Goal: Task Accomplishment & Management: Manage account settings

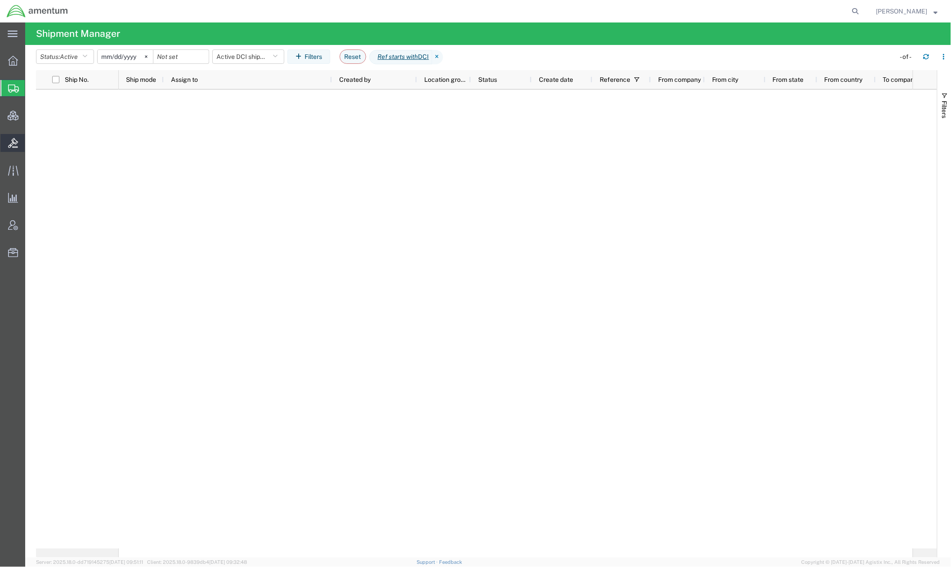
click at [31, 146] on span "Bids" at bounding box center [28, 143] width 6 height 18
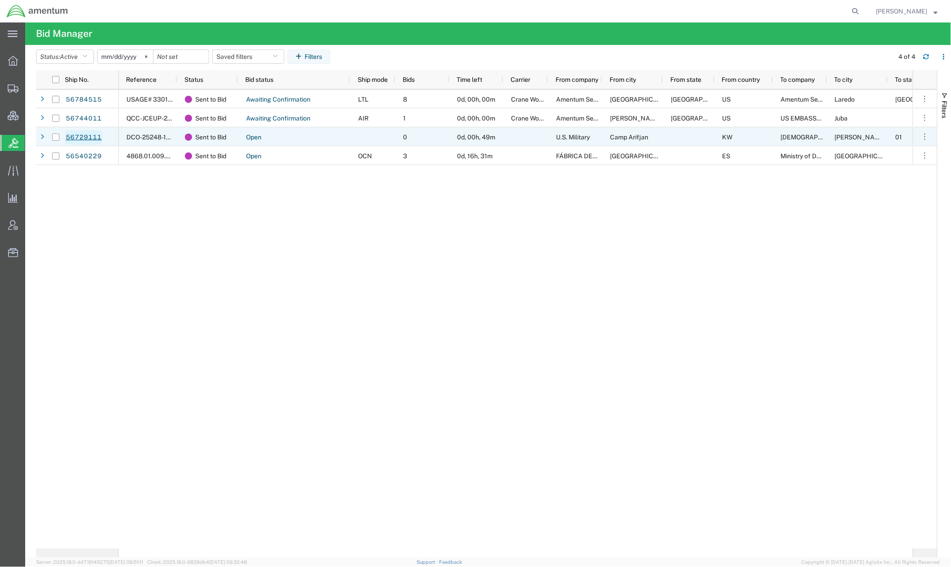
click at [77, 139] on link "56729111" at bounding box center [83, 137] width 37 height 14
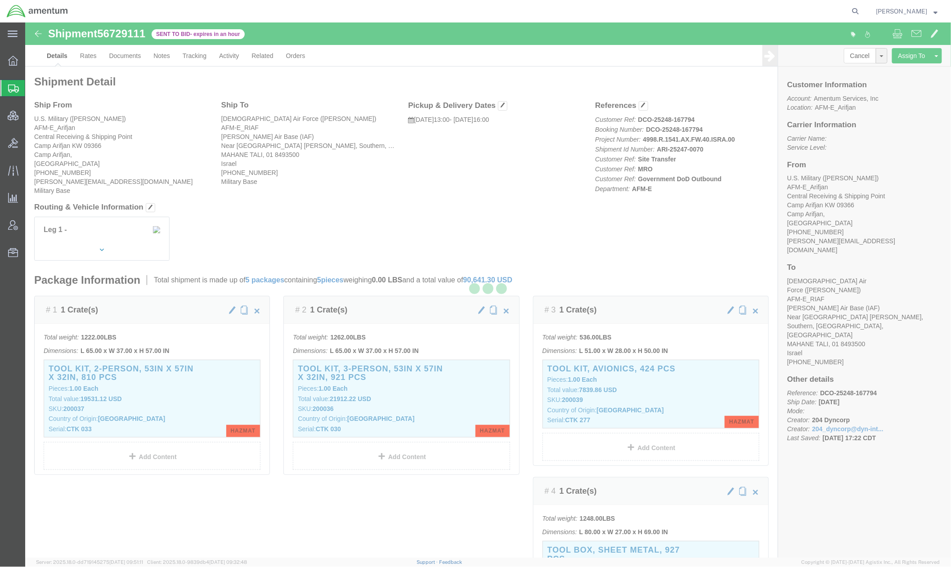
click at [871, 58] on div at bounding box center [487, 289] width 925 height 535
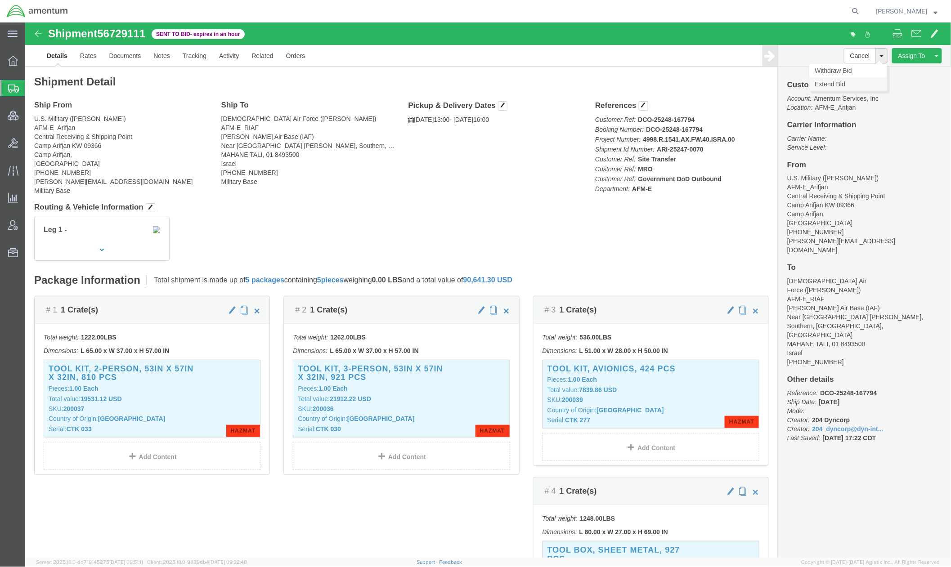
click link "Extend Bid"
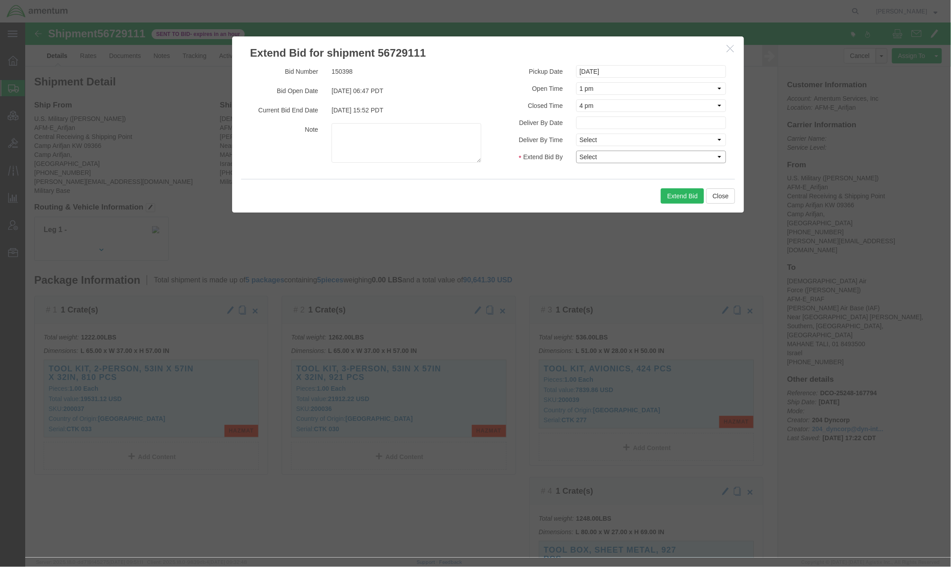
click select "Select 30 Min (Rush) 1 Hour (Rush) 2 Hours (Rush) 4 Hours (Rush) 8 Hours (Rush)…"
select select "24"
click select "Select 30 Min (Rush) 1 Hour (Rush) 2 Hours (Rush) 4 Hours (Rush) 8 Hours (Rush)…"
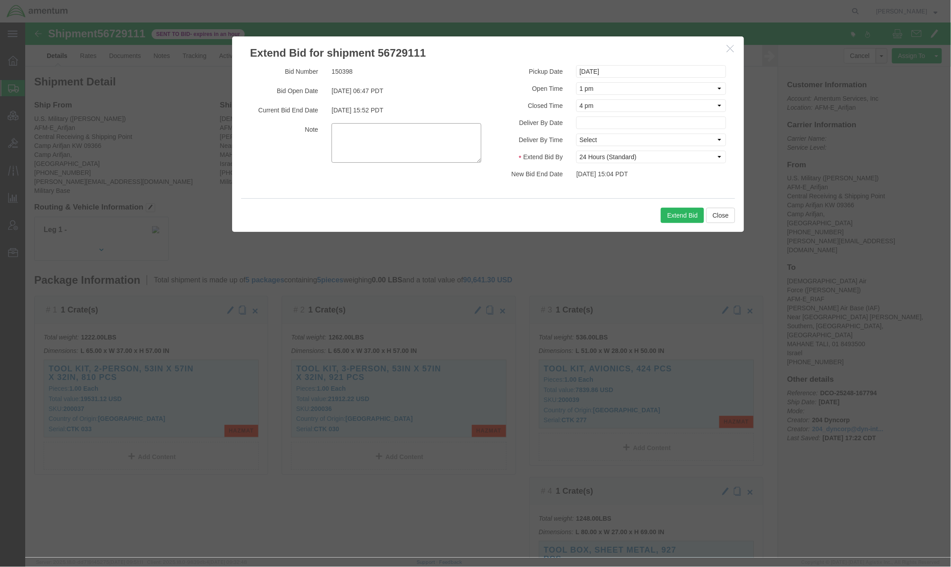
click textarea
click button "Extend Bid"
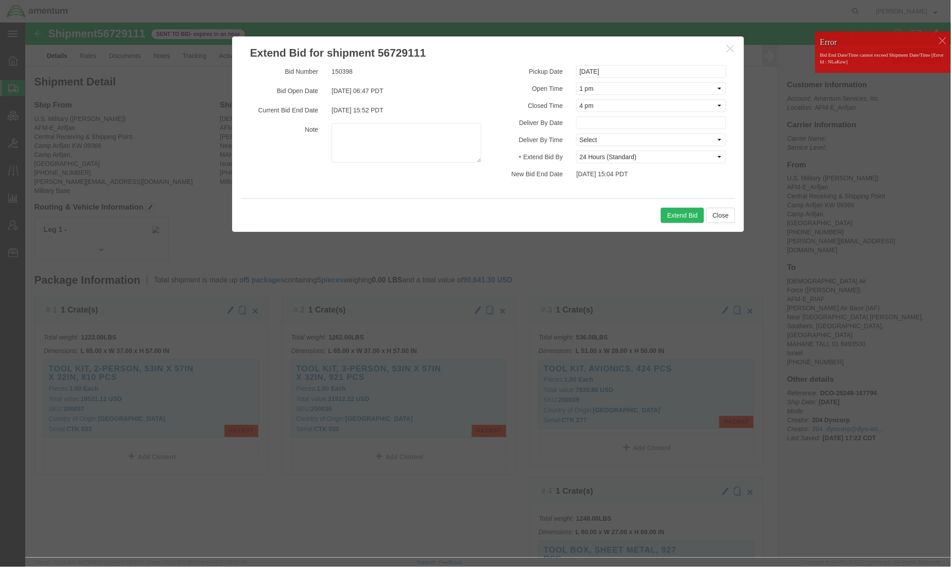
click div
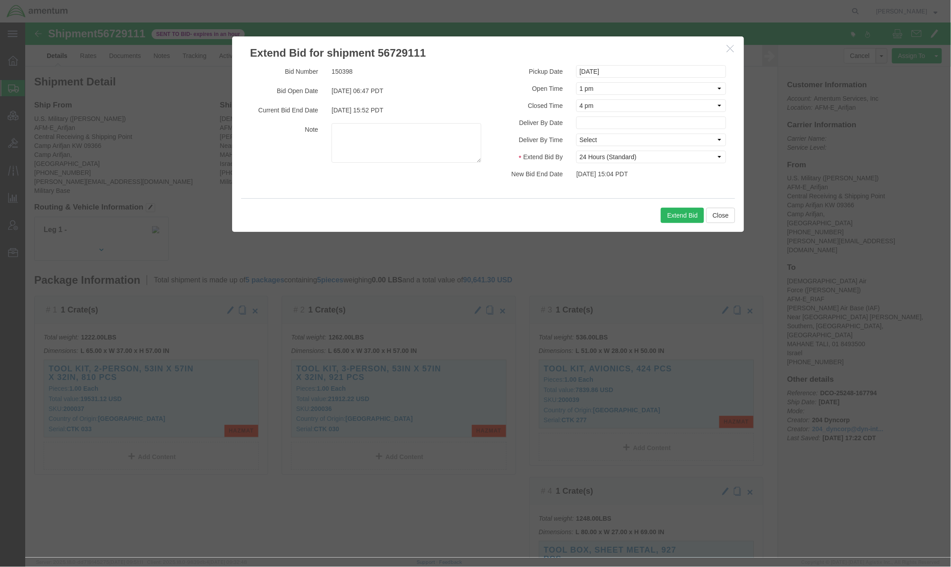
click icon "button"
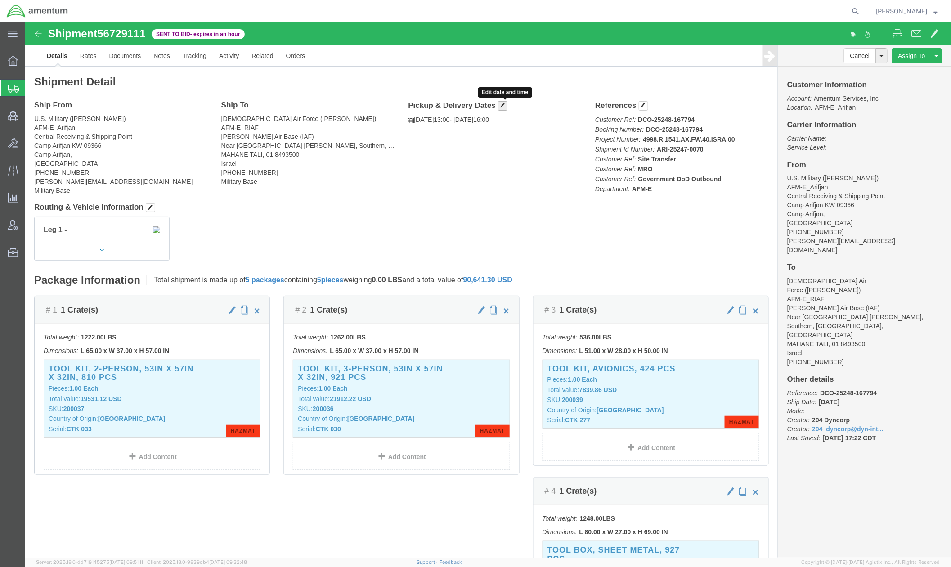
click span "button"
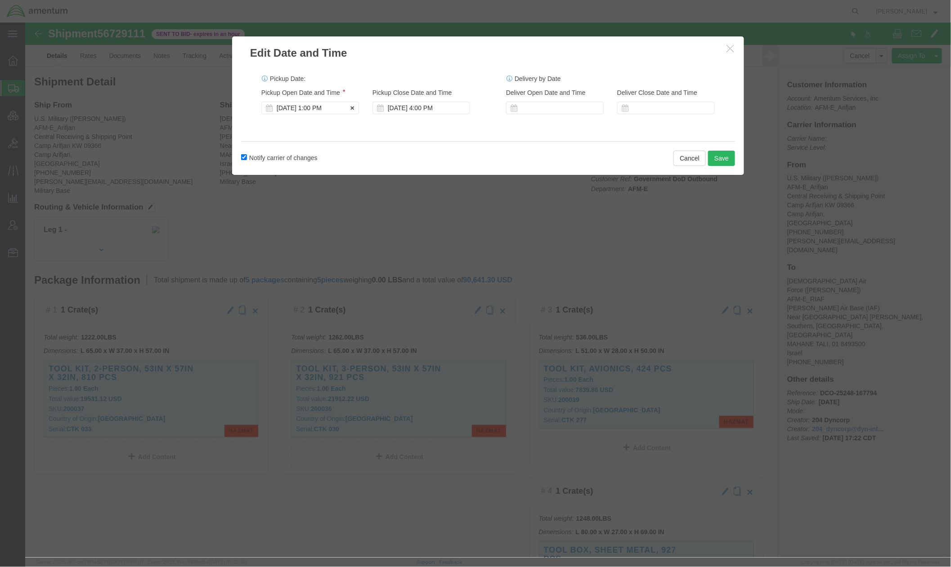
click div "Sep 12 2025 1:00 PM"
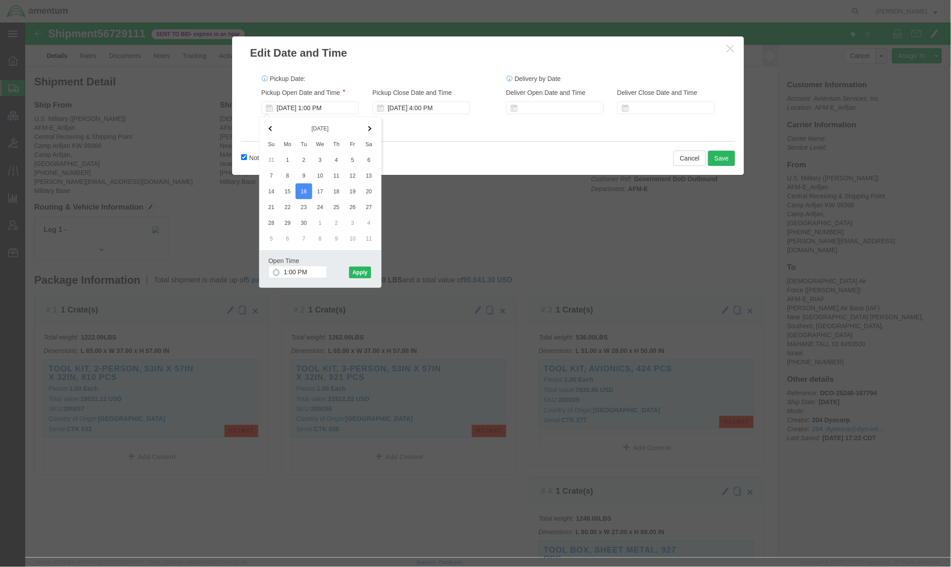
click div "Pickup Date: Pickup Start Date Pickup Start Time Pickup Open Date and Time Sep …"
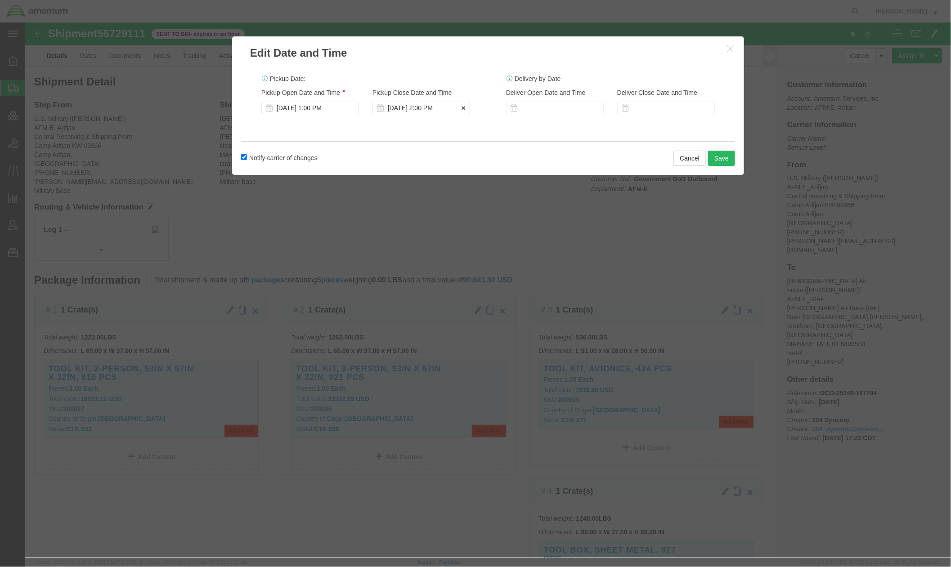
click div "Sep 16 2025 2:00 PM"
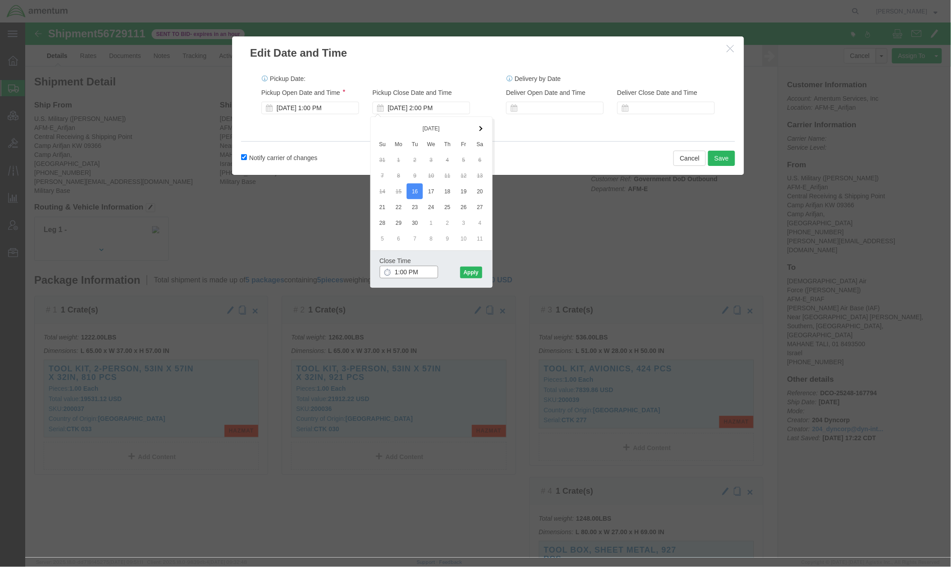
type input "16:00 PM"
click button "Apply"
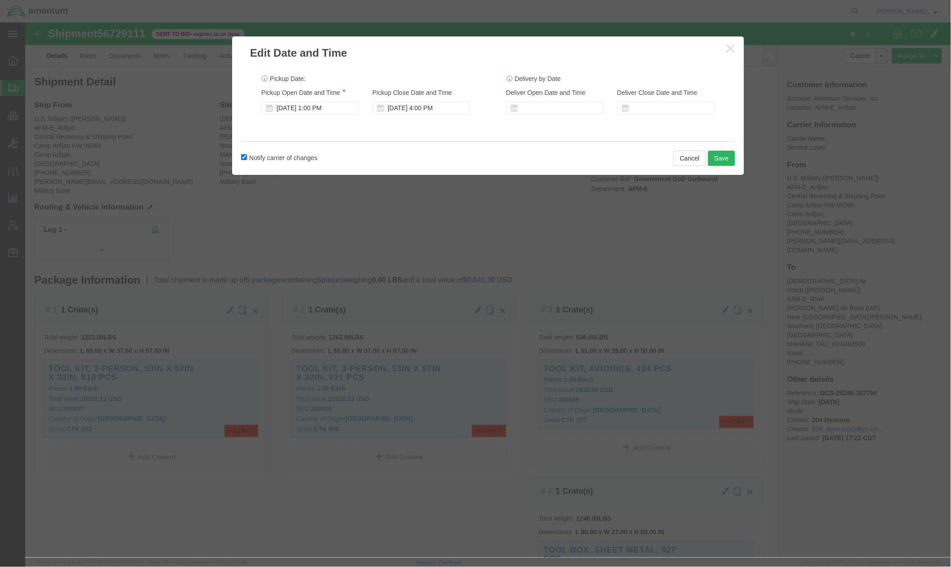
click label "Notify carrier of changes"
click input "Notify carrier of changes"
checkbox input "false"
click button "Save"
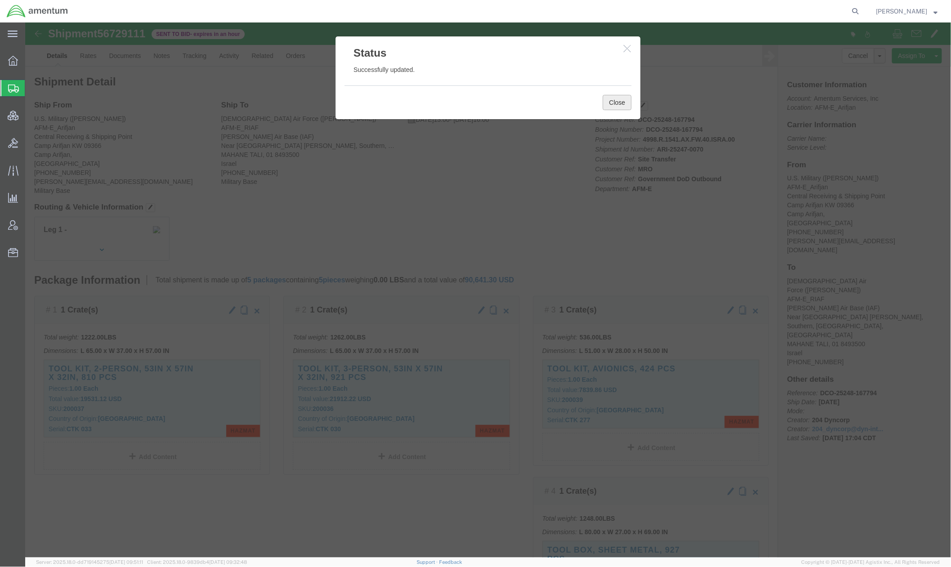
click button "Close"
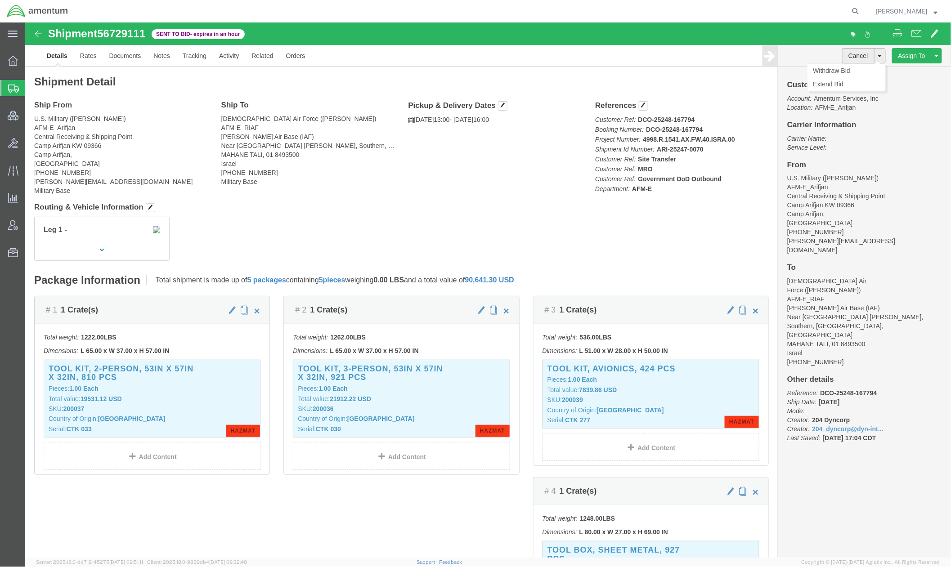
click button "Cancel"
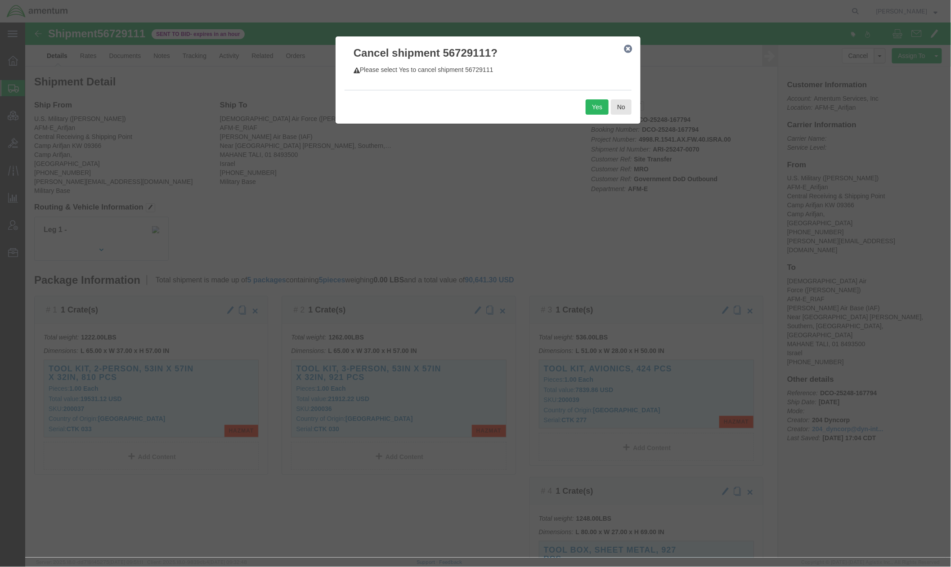
click icon "button"
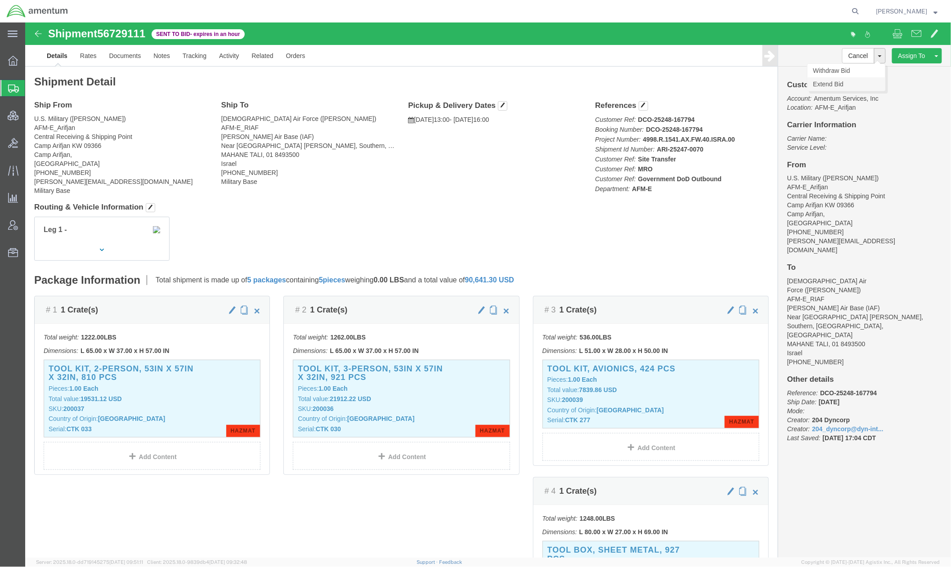
click link "Extend Bid"
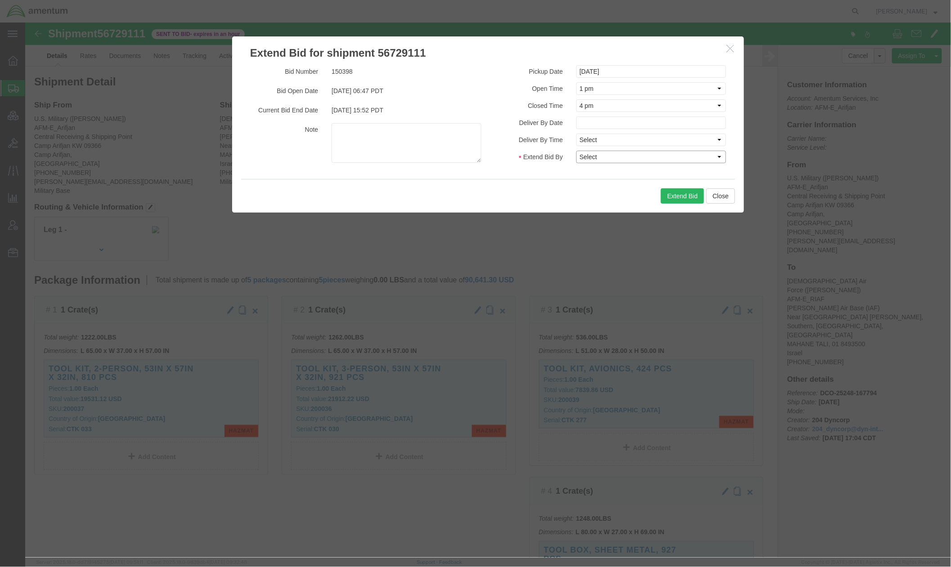
click select "Select 30 Min (Rush) 1 Hour (Rush) 2 Hours (Rush) 4 Hours (Rush) 8 Hours (Rush)…"
select select "96"
click select "Select 30 Min (Rush) 1 Hour (Rush) 2 Hours (Rush) 4 Hours (Rush) 8 Hours (Rush)…"
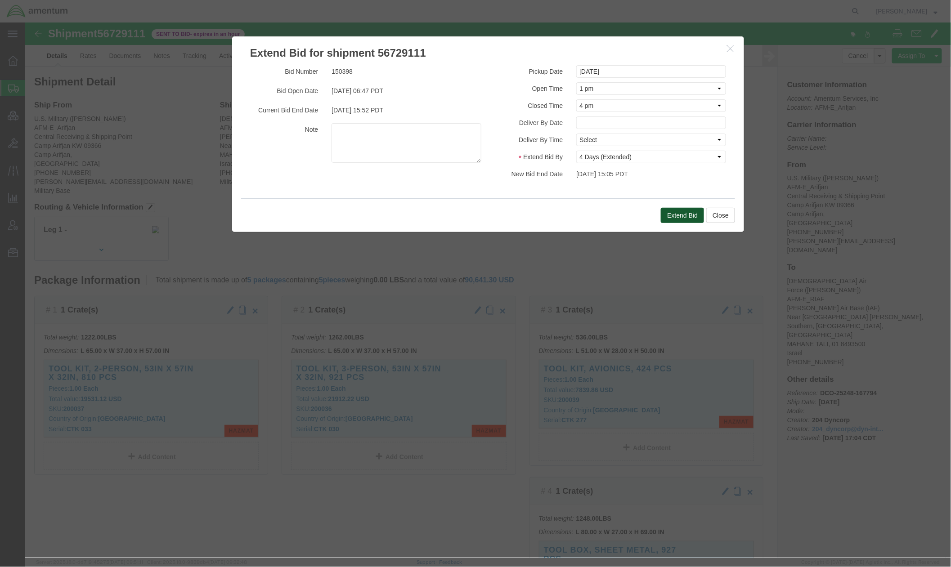
click button "Extend Bid"
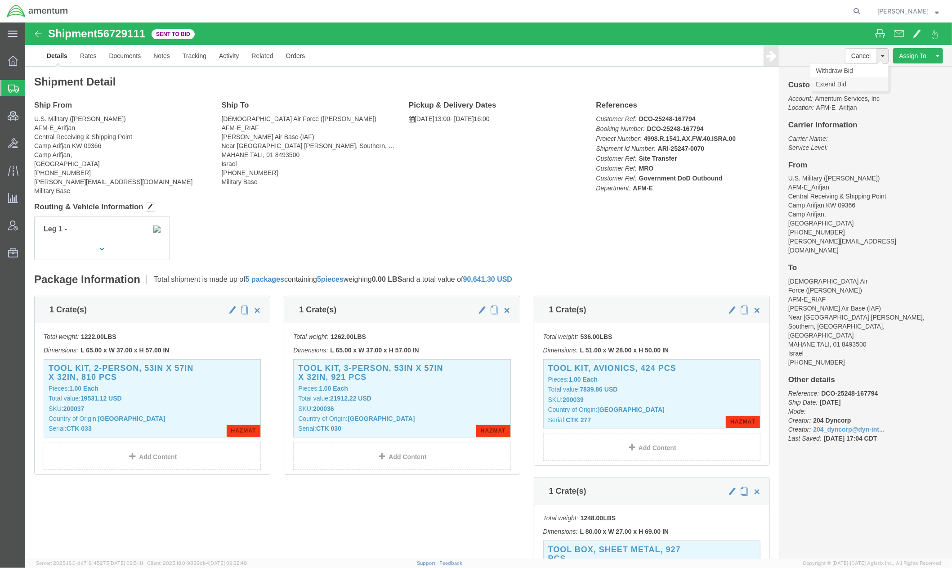
click link "Extend Bid"
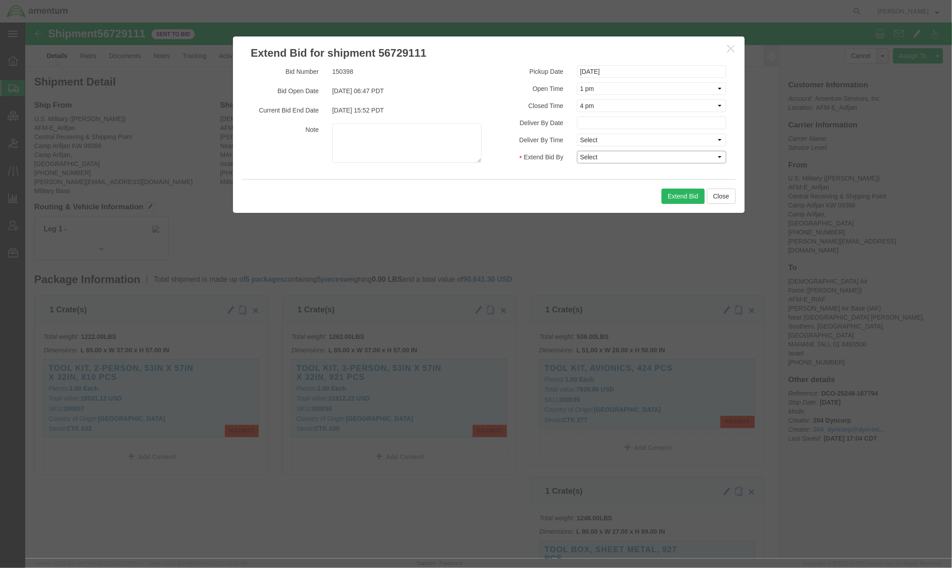
click select "Select 30 Min (Rush) 1 Hour (Rush) 2 Hours (Rush) 4 Hours (Rush) 8 Hours (Rush)…"
select select "24"
click select "Select 30 Min (Rush) 1 Hour (Rush) 2 Hours (Rush) 4 Hours (Rush) 8 Hours (Rush)…"
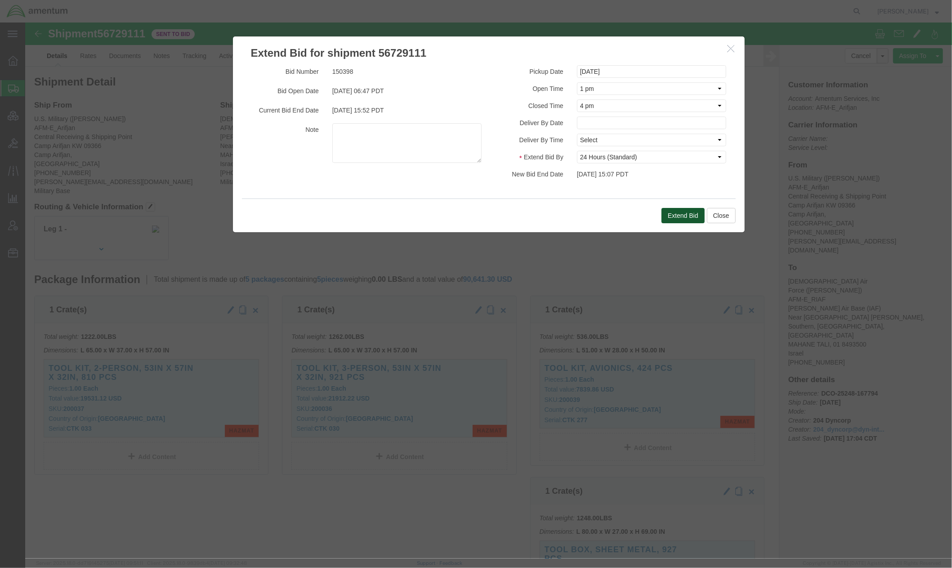
click button "Extend Bid"
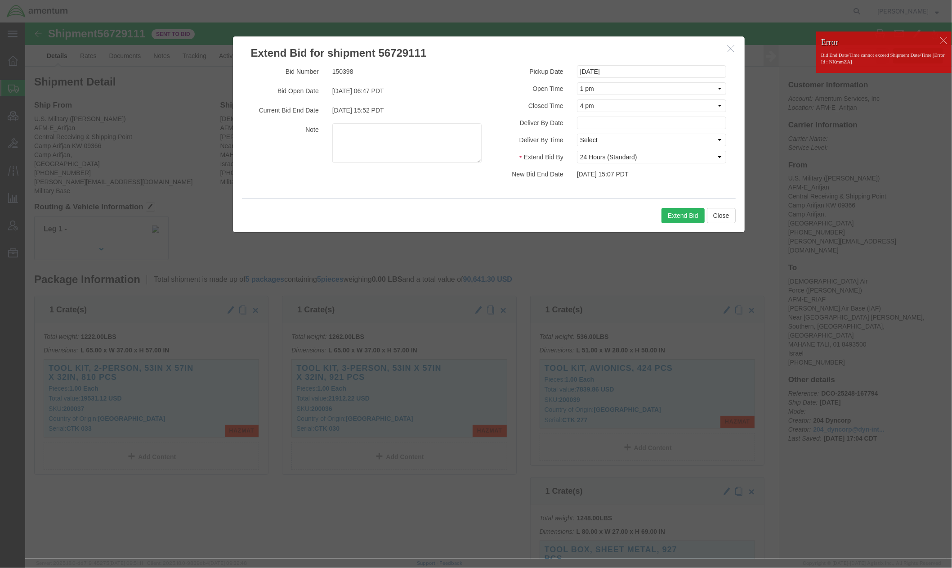
click div
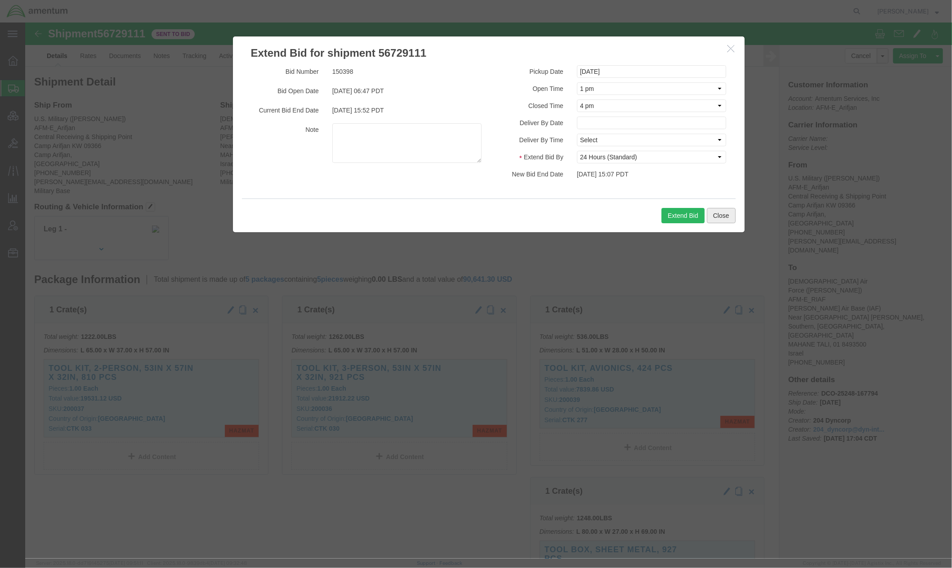
click button "Close"
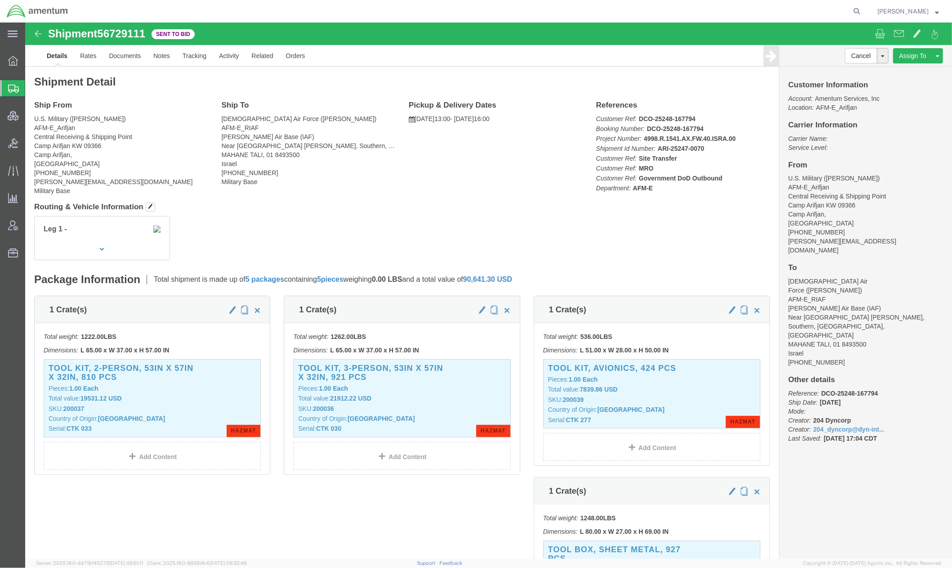
click div "Ship From U.S. Military (George Evans Sr) AFM-E_Arifjan Central Receiving & Shi…"
click icon
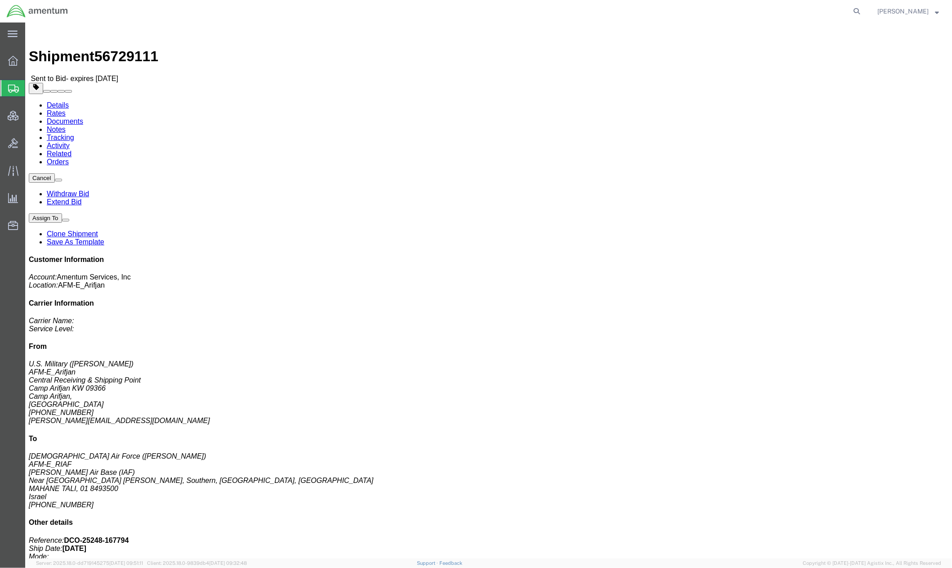
click button "button"
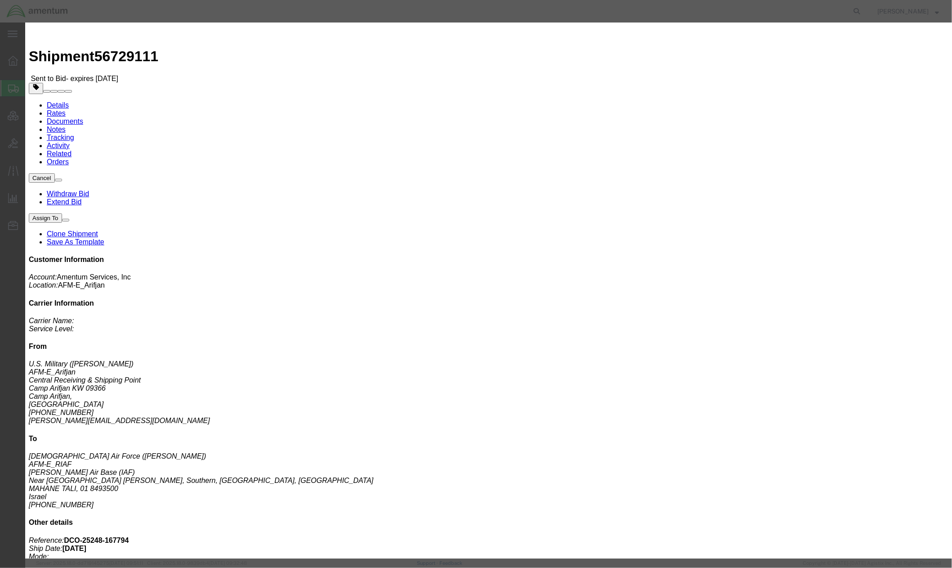
click div "Sep 16 2025 1:00 PM"
click button "Apply"
click div "Sep 17 2025 2:00 PM"
type input "16:00 PM"
click button "Apply"
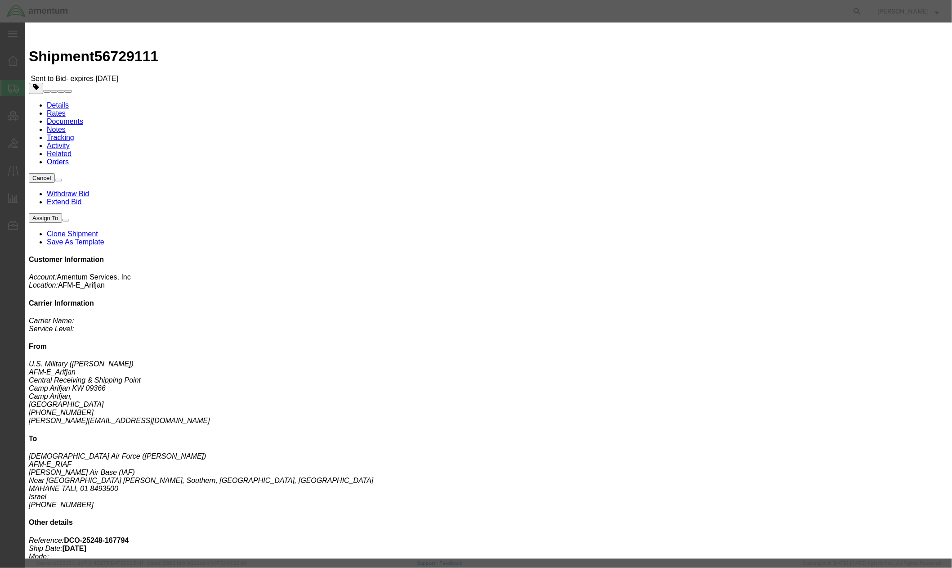
click div "Sep 17 2025 1:00 PM"
type input "9:00 PM"
type input "9:00 AM"
click button "Apply"
click input "Notify carrier of changes"
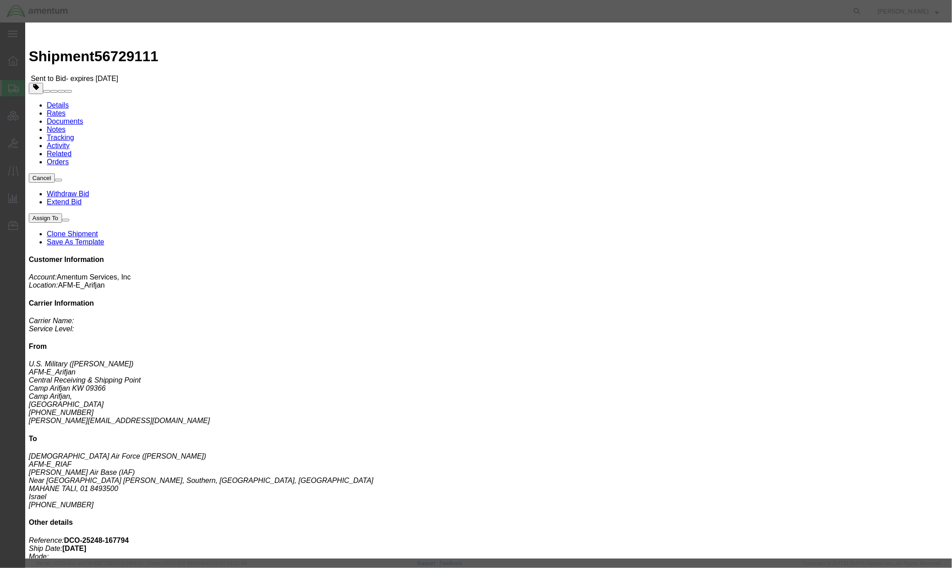
checkbox input "false"
click button "Save"
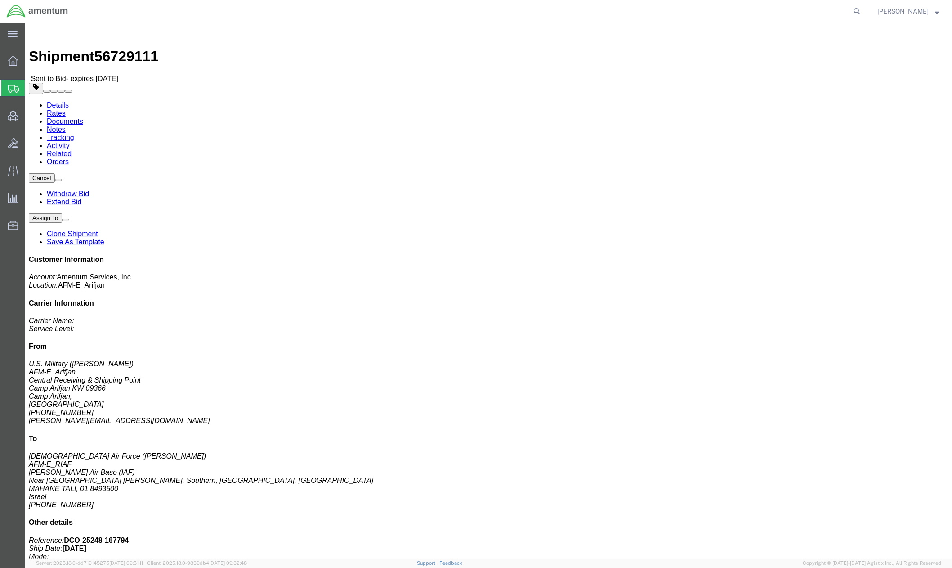
click button "Close"
click link "Extend Bid"
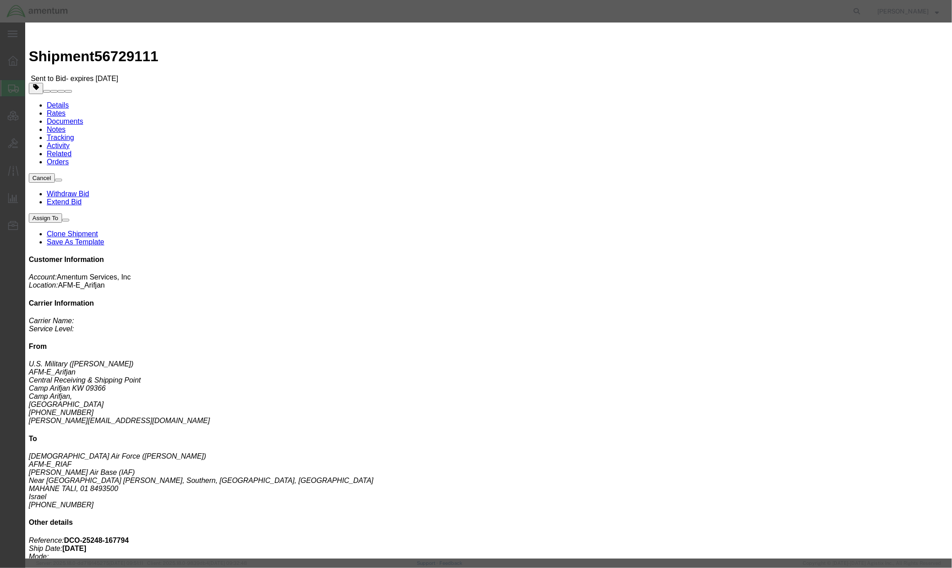
click select "Select 30 Min (Rush) 1 Hour (Rush) 2 Hours (Rush) 4 Hours (Rush) 8 Hours (Rush)…"
select select "24"
click select "Select 30 Min (Rush) 1 Hour (Rush) 2 Hours (Rush) 4 Hours (Rush) 8 Hours (Rush)…"
click textarea
drag, startPoint x: 451, startPoint y: 128, endPoint x: 290, endPoint y: 99, distance: 163.0
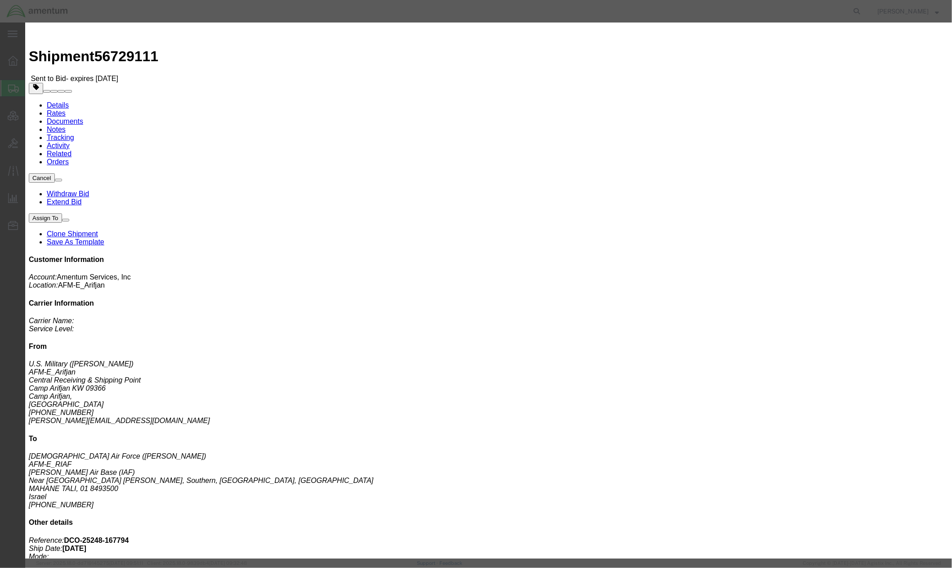
click div "Bid Number 150398 Bid Open Date 09/05/2025 06:47 PDT Current Bid End Date 09/15…"
type textarea "This shipment does not have to be moved direct, you may quote it as an indirect…"
click button "Extend Bid"
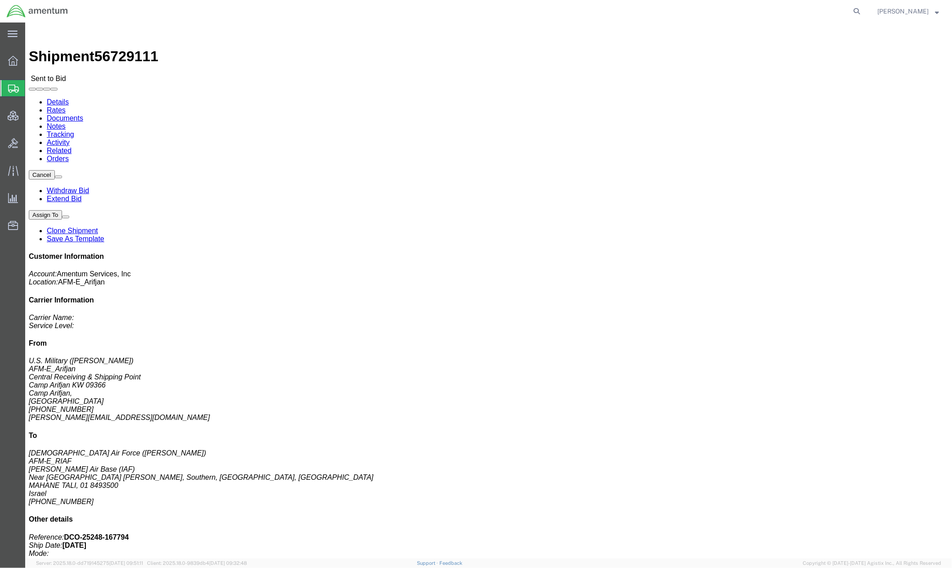
click link "Notes"
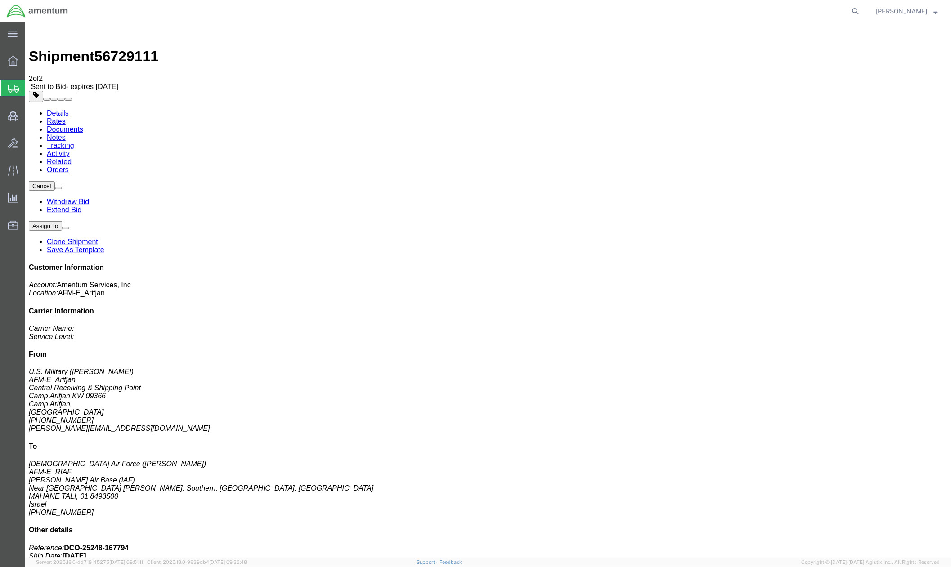
click at [32, 89] on span "Shipments" at bounding box center [28, 88] width 7 height 18
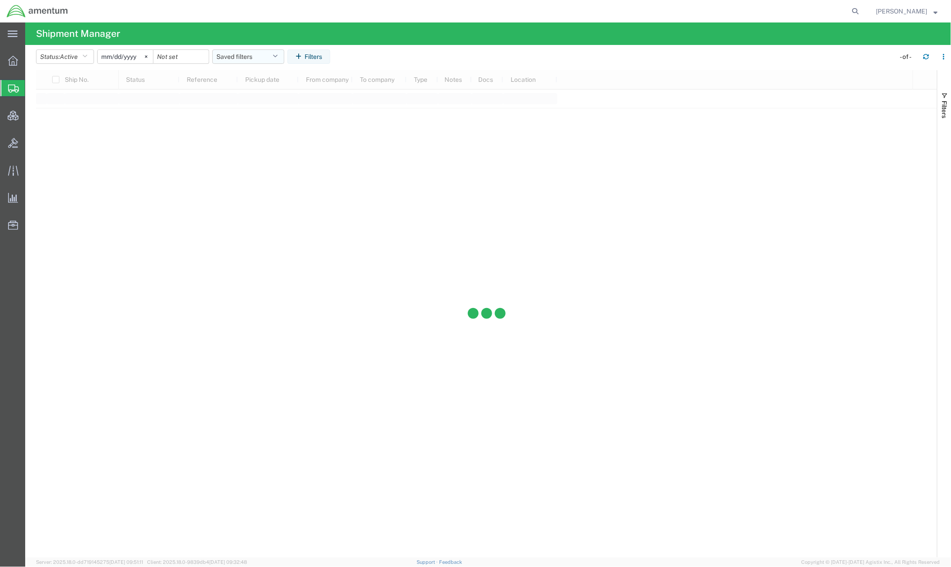
click at [268, 55] on button "Saved filters" at bounding box center [248, 56] width 72 height 14
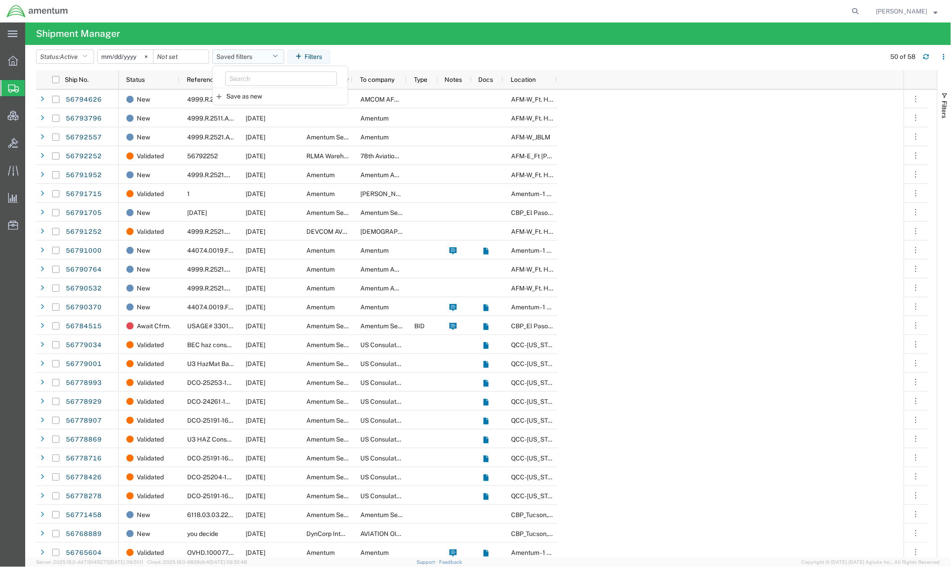
click at [266, 58] on button "Saved filters" at bounding box center [248, 56] width 72 height 14
click at [407, 63] on agx-table-filter-chips "Status: Active Active All Approved Booked Canceled Delivered Denied New On Hold…" at bounding box center [458, 59] width 845 height 21
click at [259, 60] on button "Saved filters" at bounding box center [248, 56] width 72 height 14
click at [32, 85] on span "Shipments" at bounding box center [28, 88] width 7 height 18
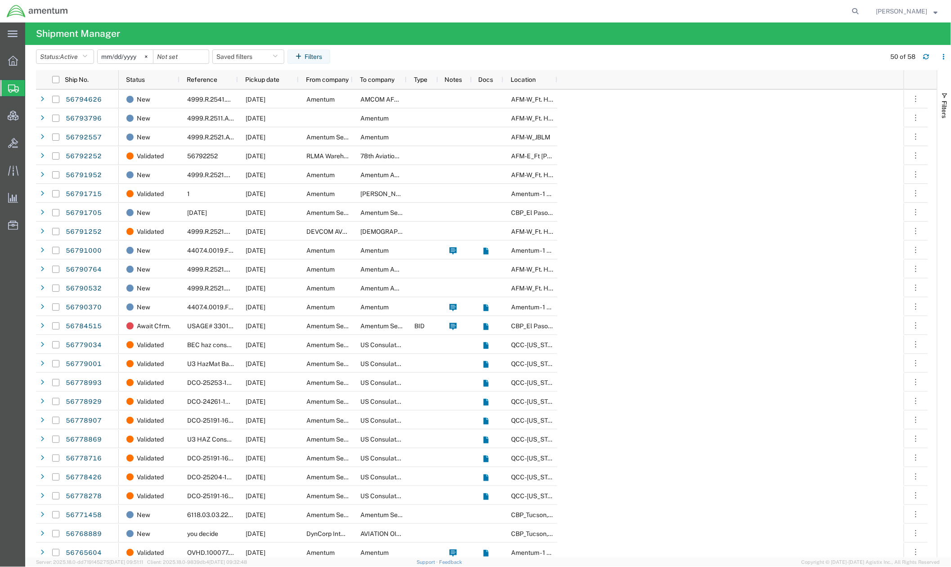
click at [936, 13] on strong "button" at bounding box center [936, 10] width 4 height 3
click at [895, 62] on link "Logout" at bounding box center [906, 63] width 75 height 15
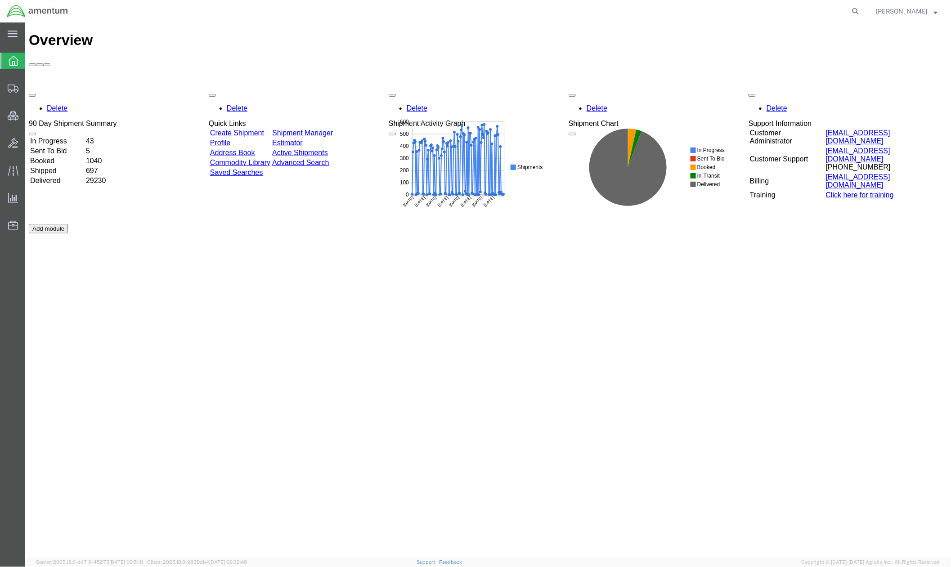
click at [937, 12] on strong "button" at bounding box center [936, 10] width 4 height 3
click at [903, 65] on link "Logout" at bounding box center [906, 63] width 75 height 15
